Goal: Navigation & Orientation: Find specific page/section

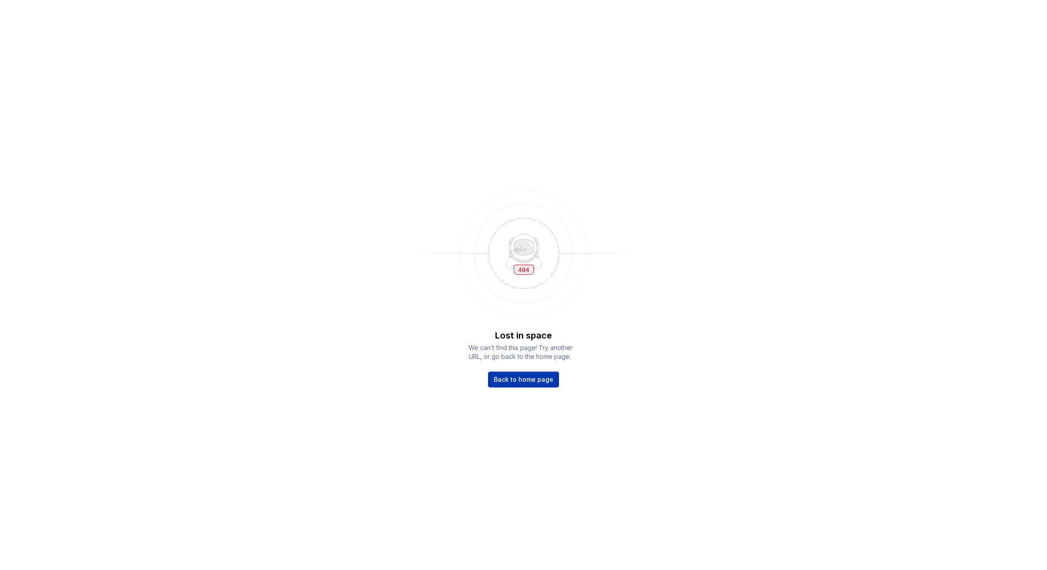
click at [518, 375] on span "Back to home page" at bounding box center [524, 379] width 60 height 9
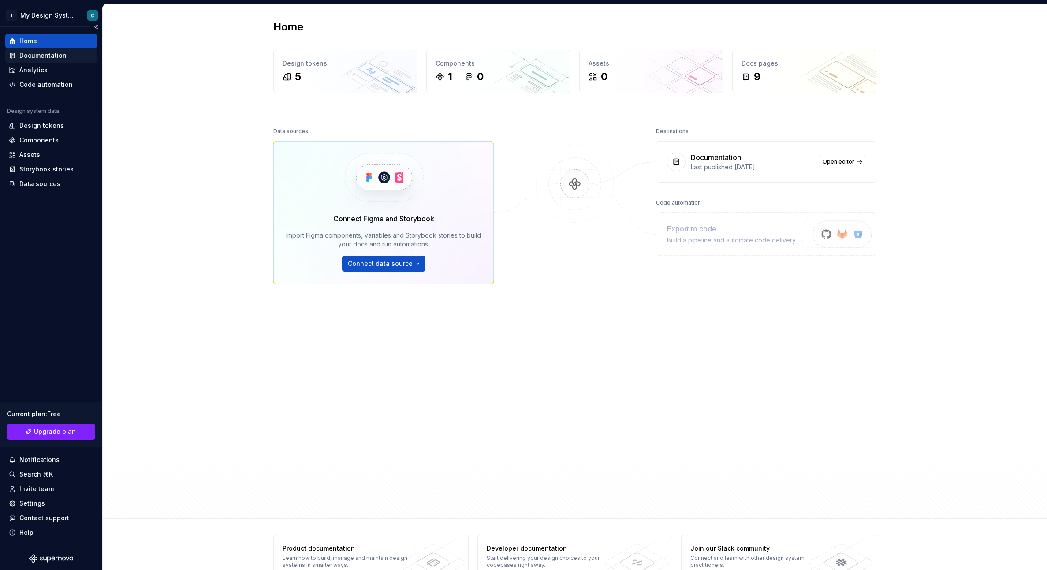
click at [37, 57] on div "Documentation" at bounding box center [42, 55] width 47 height 9
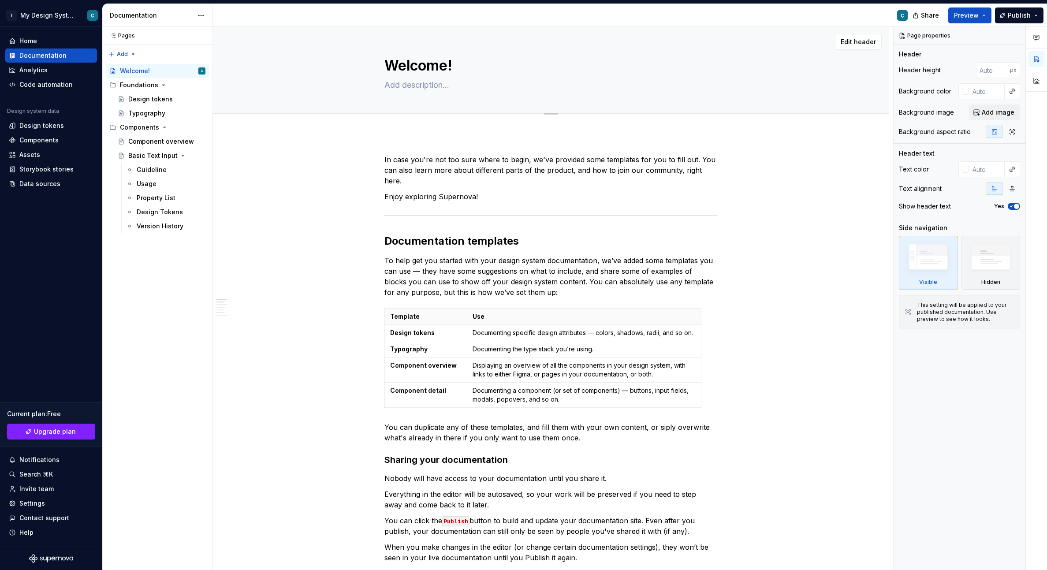
type textarea "*"
click at [164, 127] on icon "Page tree" at bounding box center [165, 127] width 2 height 1
click at [164, 127] on icon "Page tree" at bounding box center [164, 128] width 1 height 2
click at [144, 159] on div "Basic Text Input" at bounding box center [149, 155] width 42 height 9
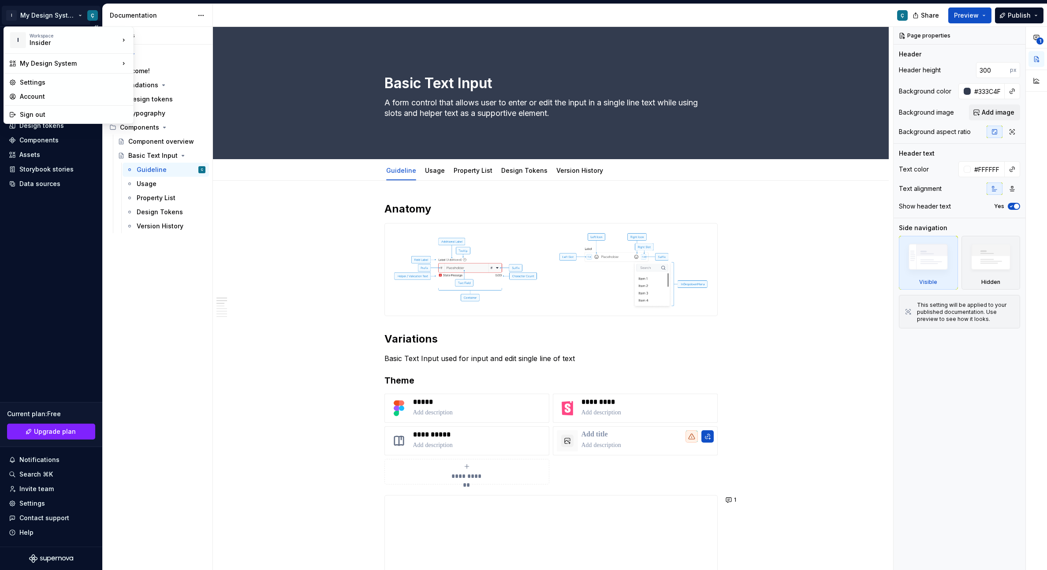
click at [85, 17] on html "I My Design System Ç Home Documentation Analytics Code automation Design system…" at bounding box center [523, 285] width 1047 height 570
click at [41, 115] on div "Sign out" at bounding box center [74, 114] width 108 height 9
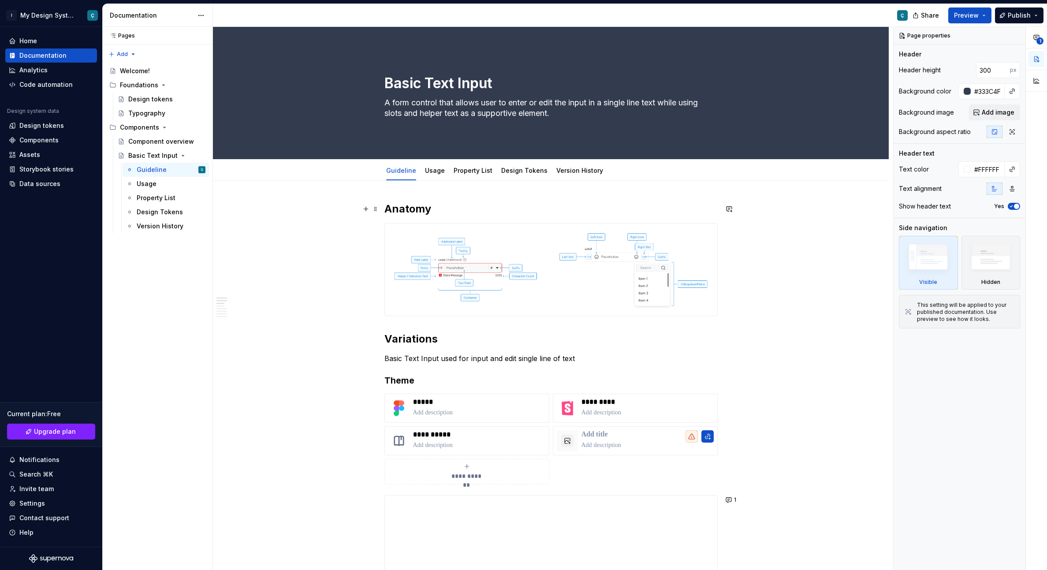
type textarea "*"
